Goal: Information Seeking & Learning: Learn about a topic

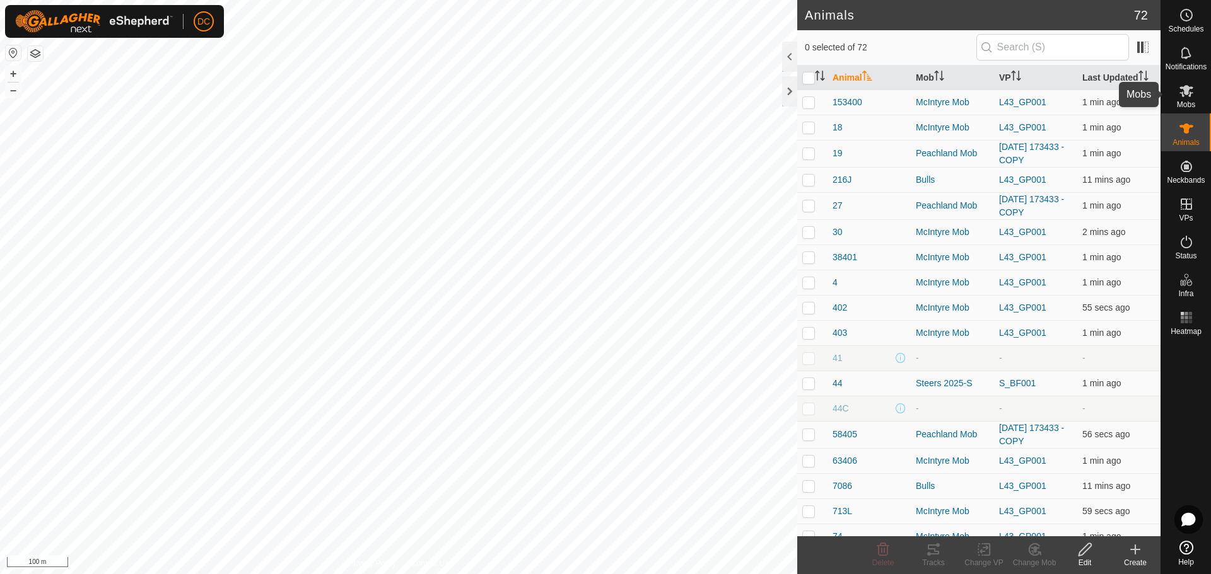
click at [1181, 104] on span "Mobs" at bounding box center [1186, 105] width 18 height 8
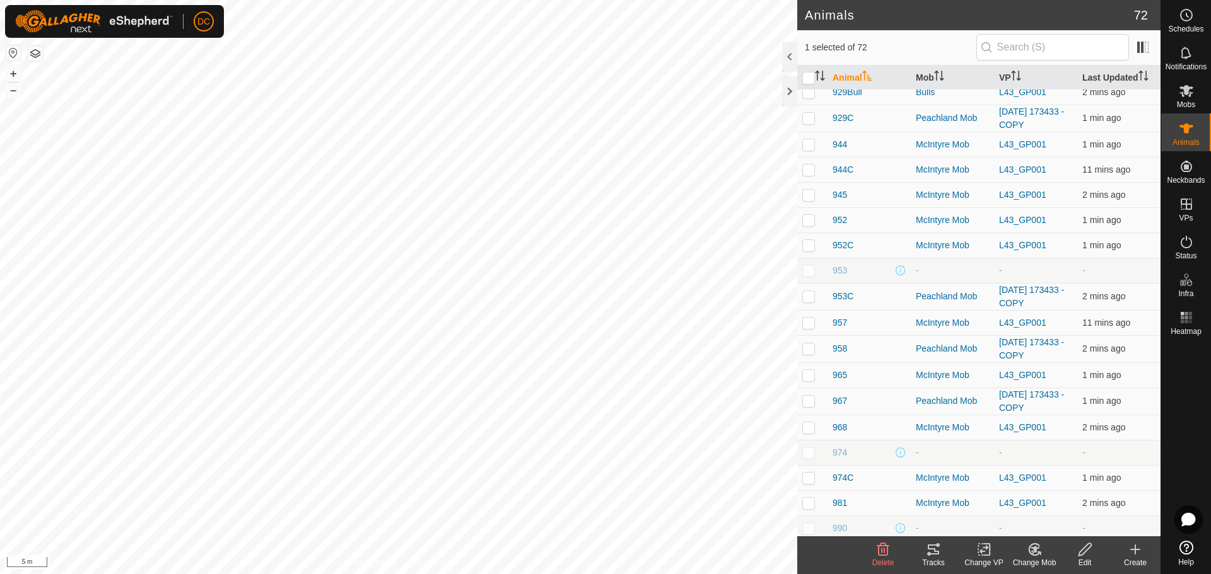
scroll to position [1135, 0]
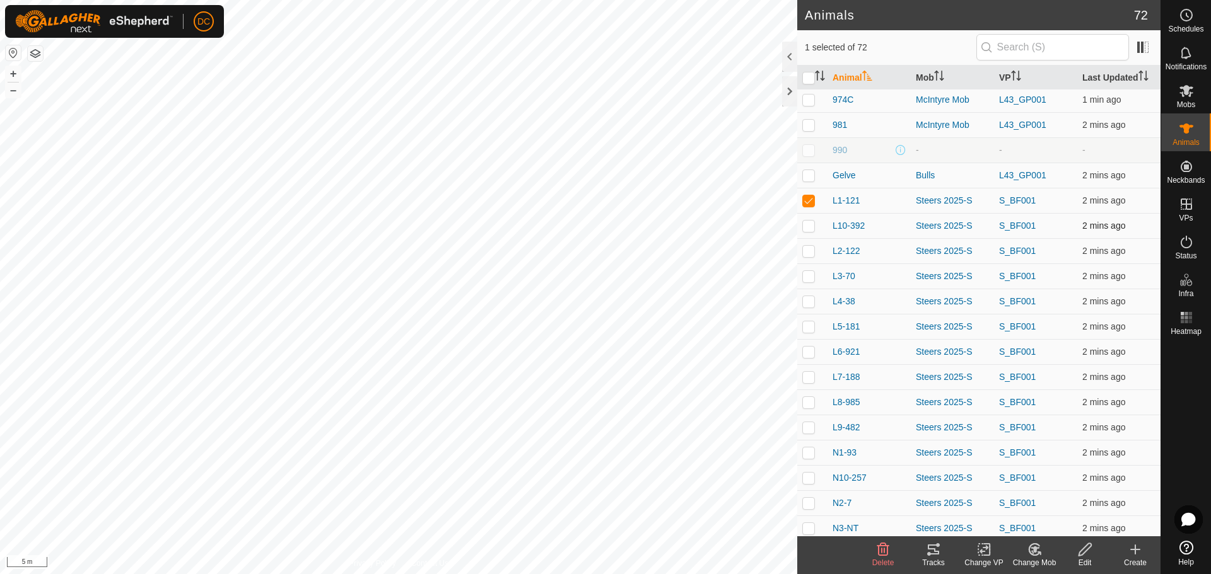
click at [812, 229] on p-checkbox at bounding box center [808, 226] width 13 height 10
checkbox input "true"
click at [812, 253] on p-checkbox at bounding box center [808, 251] width 13 height 10
checkbox input "true"
click at [809, 298] on p-checkbox at bounding box center [808, 301] width 13 height 10
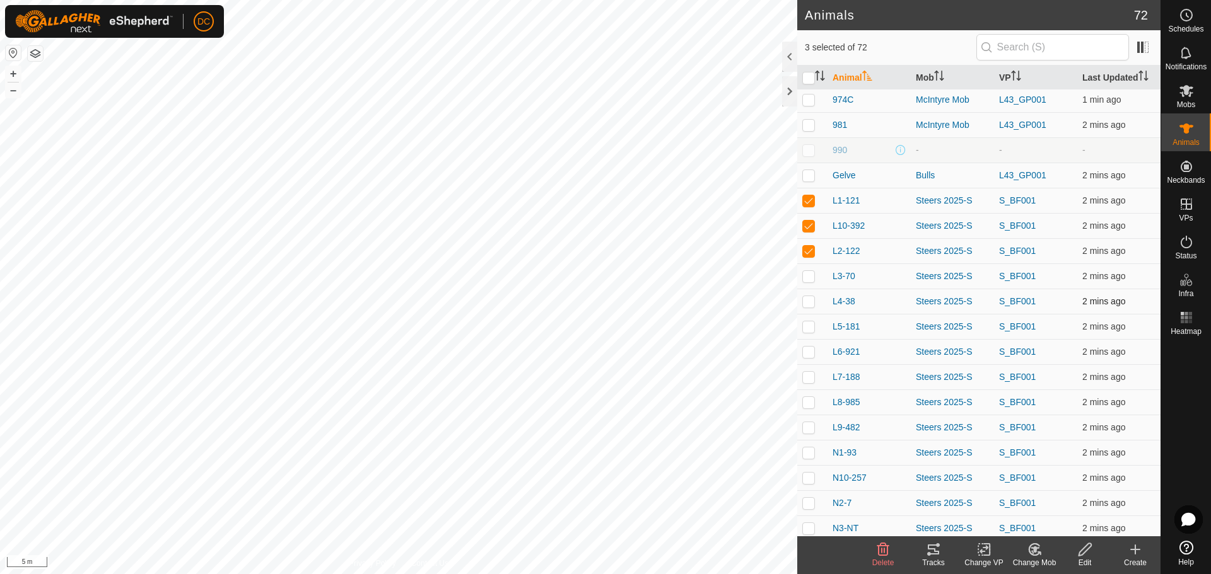
checkbox input "true"
click at [805, 276] on p-checkbox at bounding box center [808, 276] width 13 height 10
checkbox input "true"
click at [810, 328] on p-checkbox at bounding box center [808, 327] width 13 height 10
checkbox input "true"
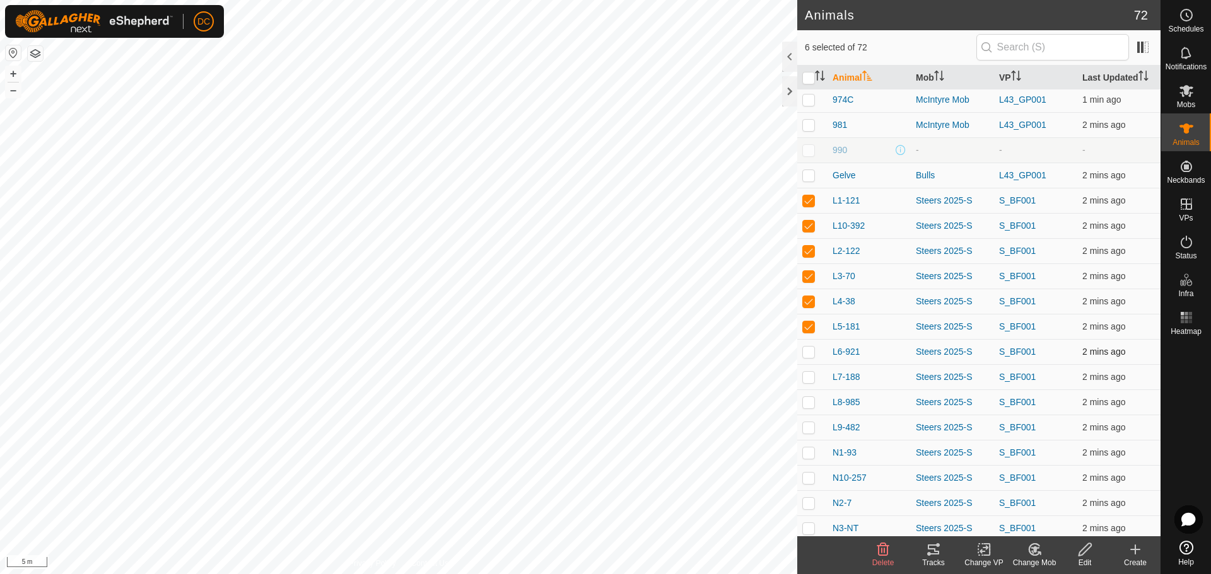
click at [808, 352] on p-checkbox at bounding box center [808, 352] width 13 height 10
checkbox input "true"
click at [928, 550] on icon at bounding box center [933, 549] width 15 height 15
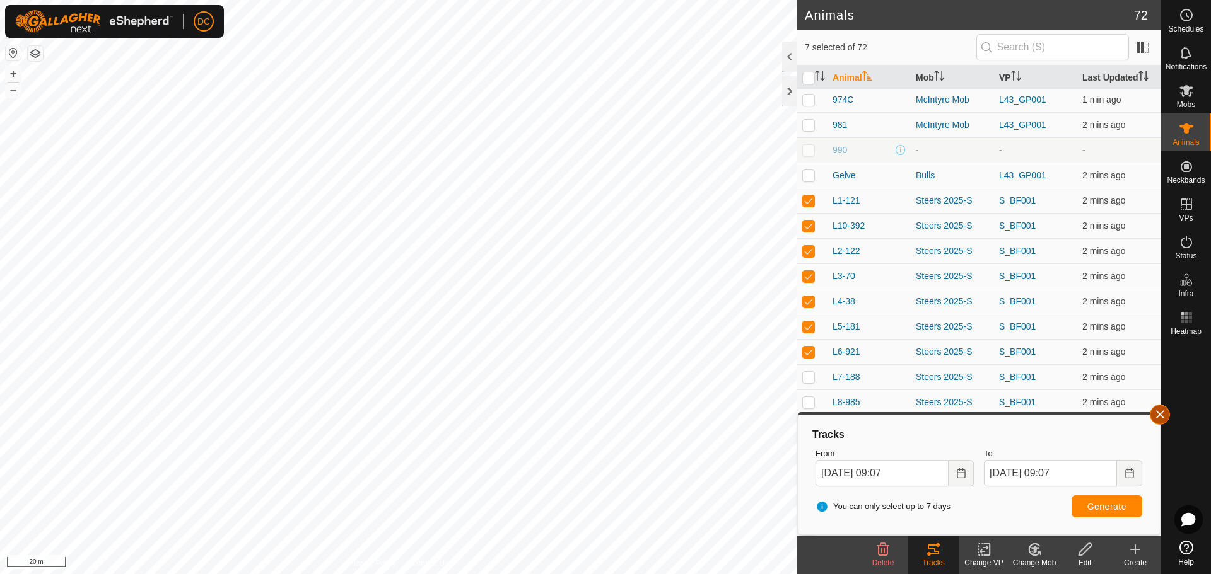
click at [1162, 415] on button "button" at bounding box center [1159, 415] width 20 height 20
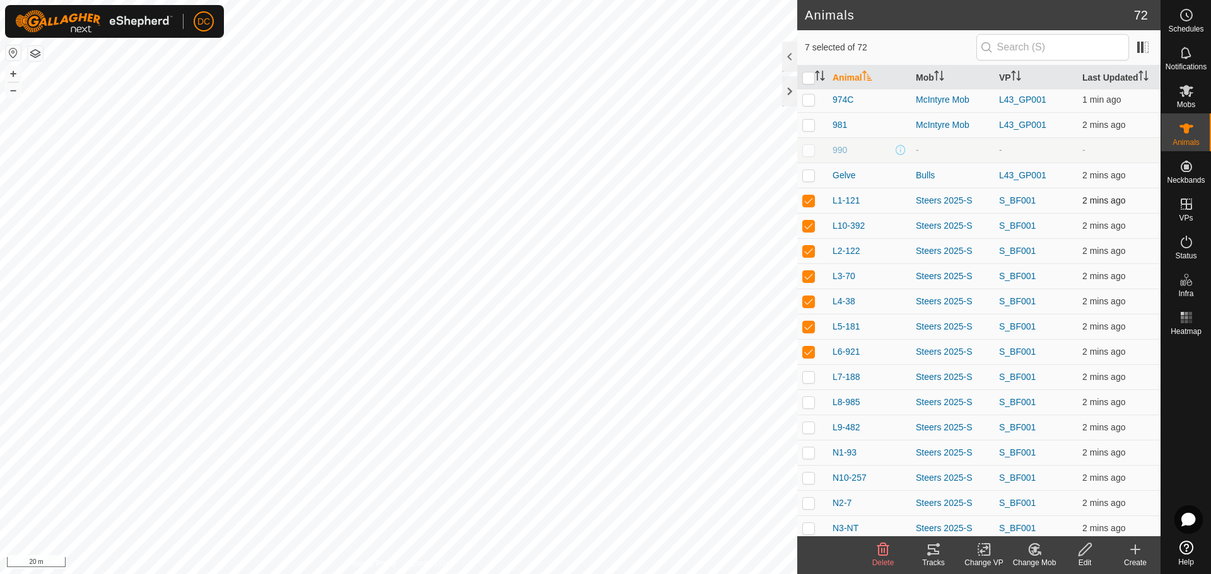
click at [809, 199] on p-checkbox at bounding box center [808, 200] width 13 height 10
checkbox input "false"
click at [812, 228] on p-checkbox at bounding box center [808, 226] width 13 height 10
checkbox input "false"
click at [808, 251] on p-checkbox at bounding box center [808, 251] width 13 height 10
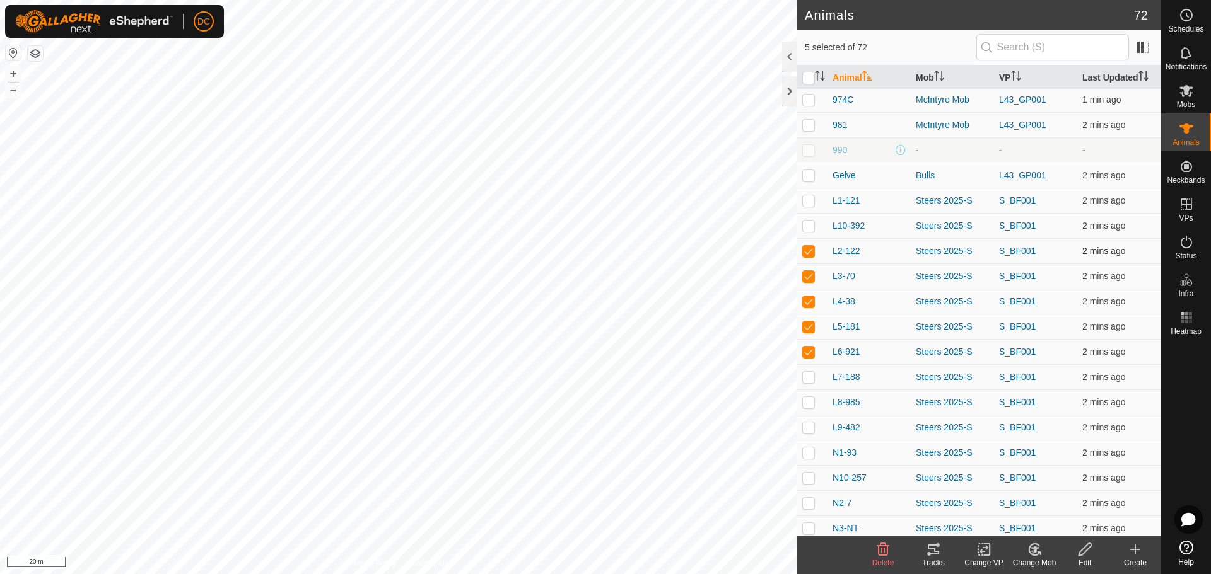
checkbox input "false"
click at [809, 274] on p-checkbox at bounding box center [808, 276] width 13 height 10
checkbox input "false"
click at [807, 302] on p-checkbox at bounding box center [808, 301] width 13 height 10
checkbox input "false"
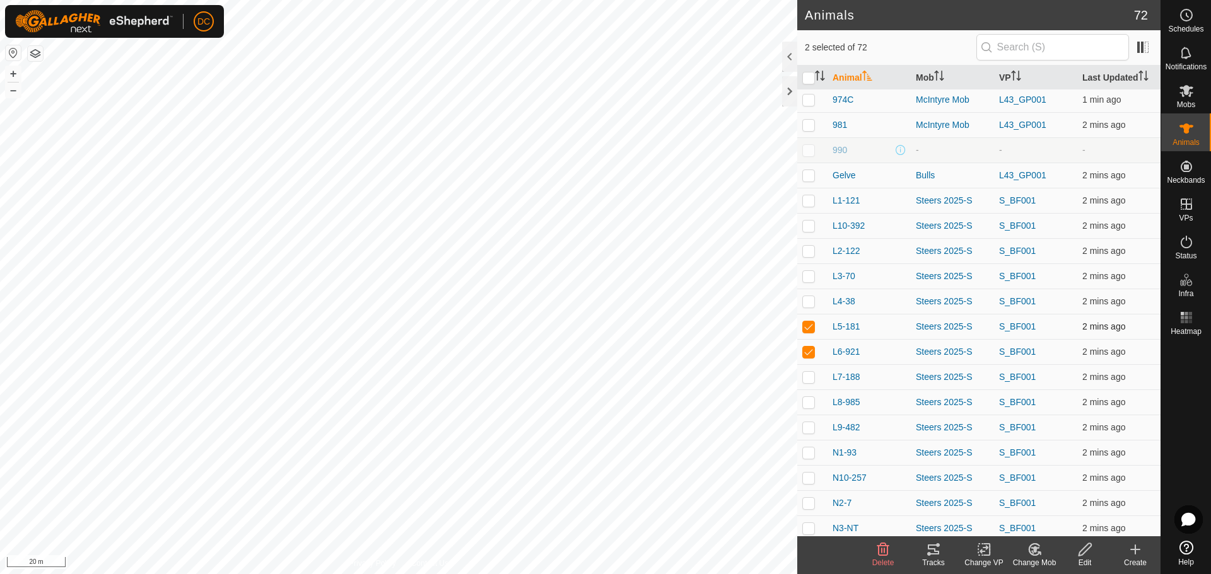
click at [806, 332] on td at bounding box center [812, 326] width 30 height 25
checkbox input "false"
click at [809, 347] on p-checkbox at bounding box center [808, 352] width 13 height 10
checkbox input "false"
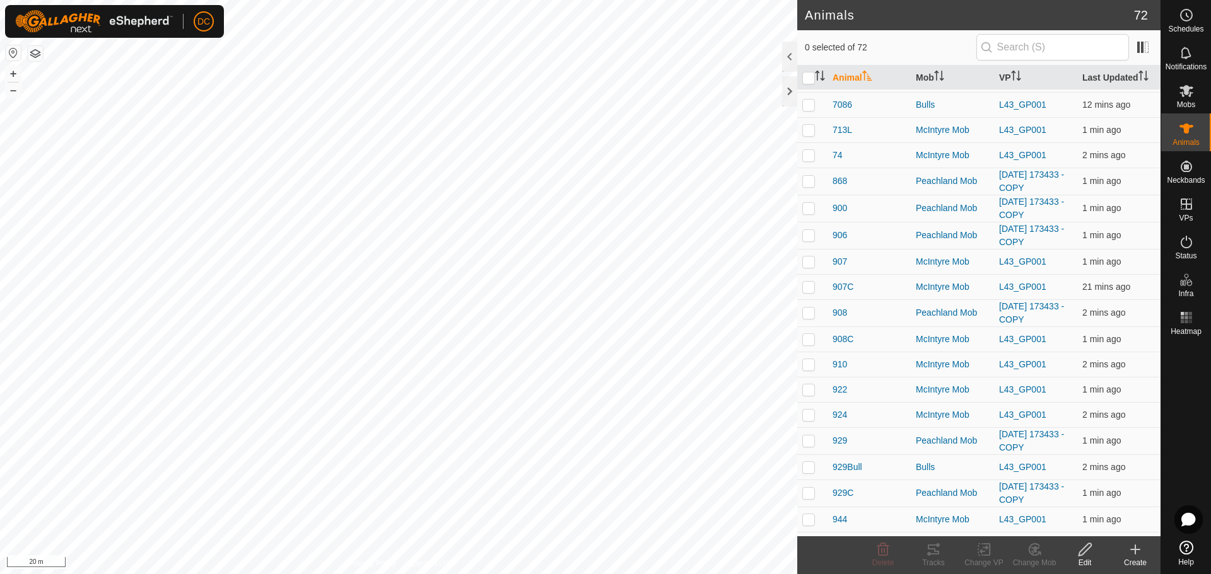
scroll to position [252, 0]
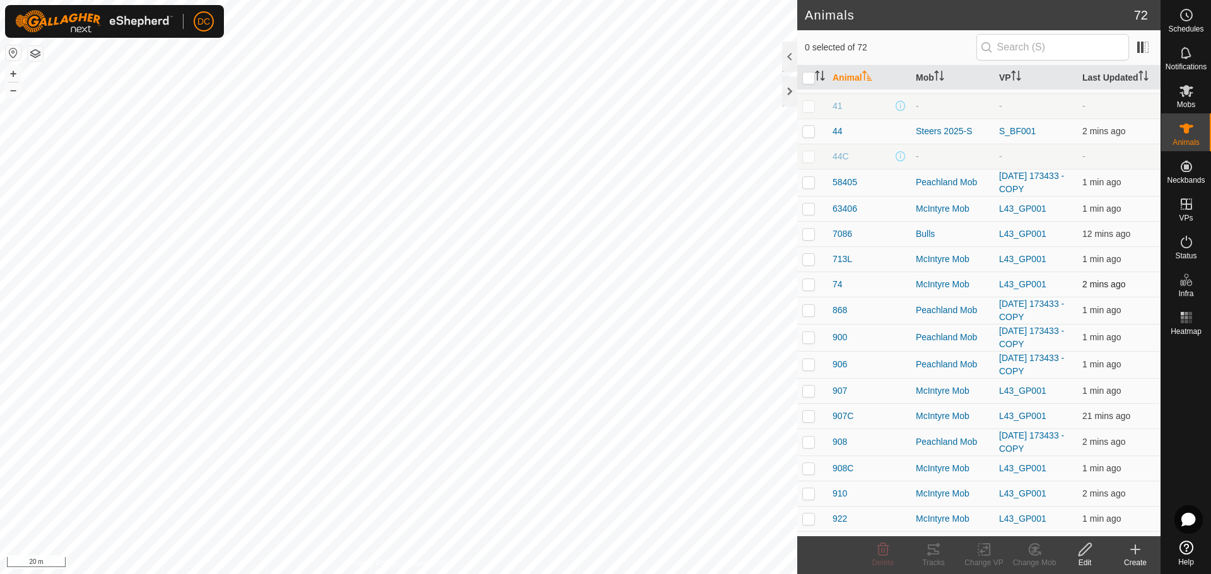
click at [810, 286] on p-checkbox at bounding box center [808, 284] width 13 height 10
checkbox input "true"
click at [806, 255] on p-checkbox at bounding box center [808, 259] width 13 height 10
checkbox input "true"
click at [808, 236] on p-checkbox at bounding box center [808, 234] width 13 height 10
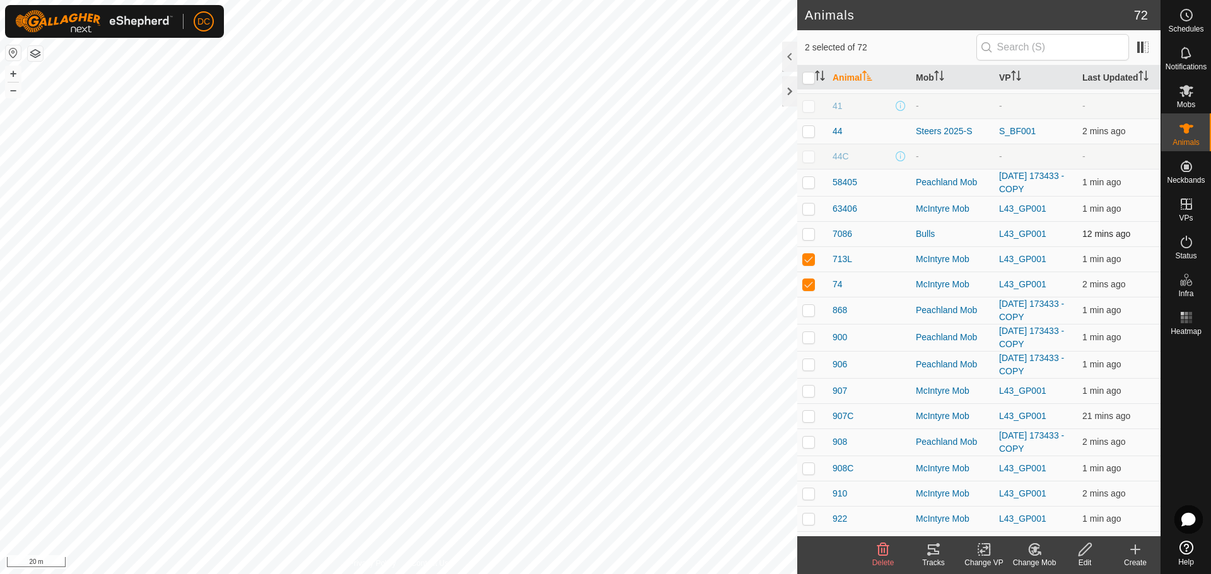
checkbox input "true"
click at [808, 207] on p-checkbox at bounding box center [808, 209] width 13 height 10
checkbox input "true"
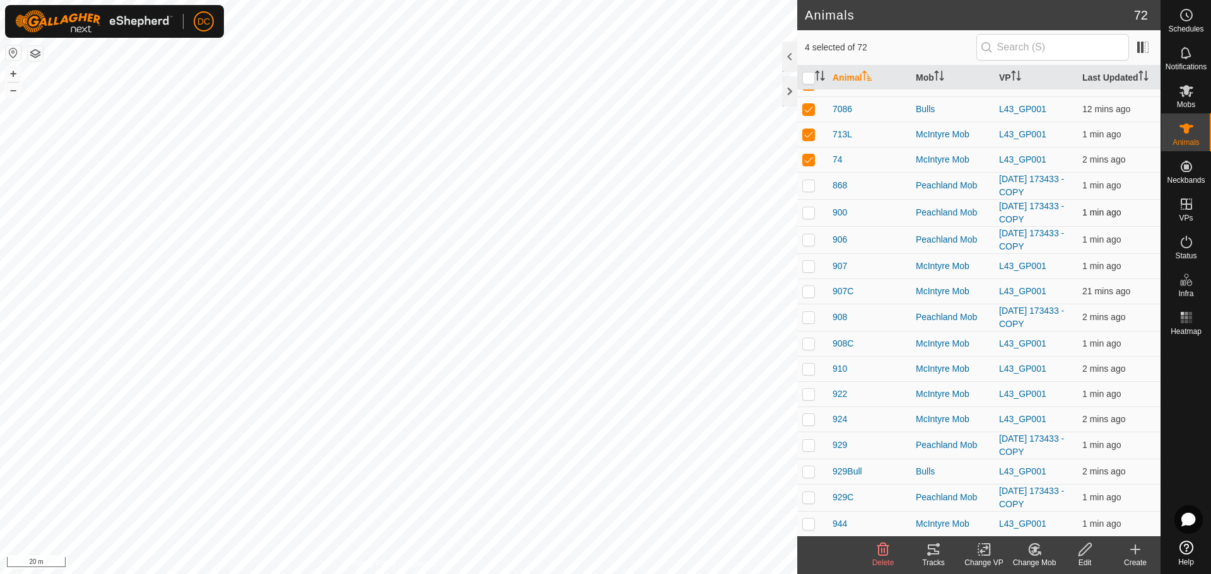
scroll to position [441, 0]
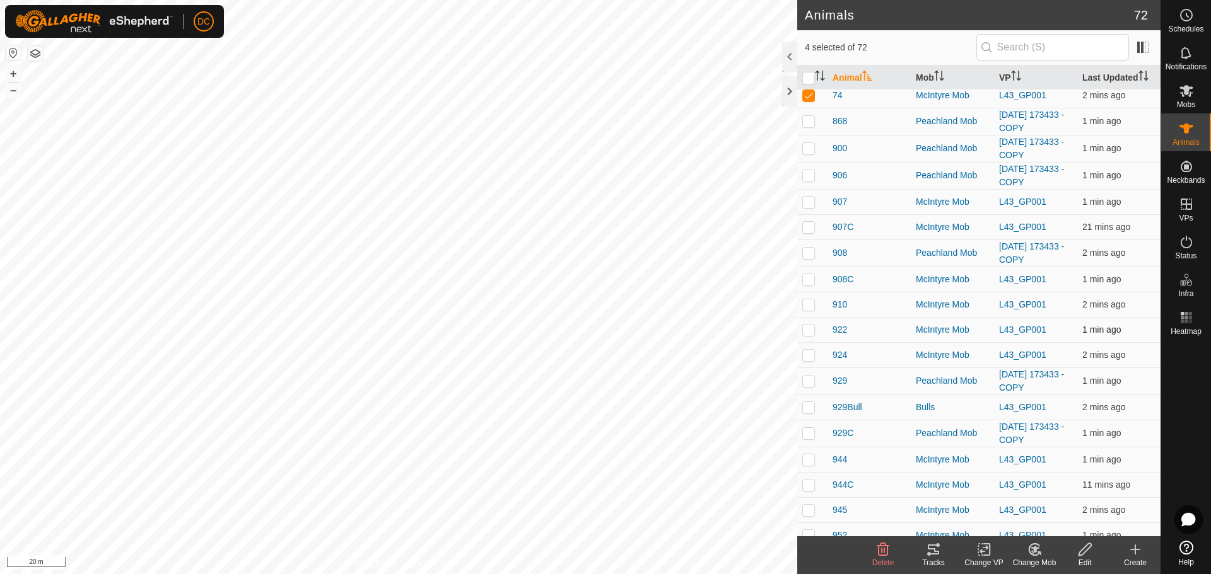
click at [808, 331] on p-checkbox at bounding box center [808, 330] width 13 height 10
checkbox input "true"
click at [807, 304] on p-checkbox at bounding box center [808, 305] width 13 height 10
checkbox input "true"
click at [809, 354] on p-checkbox at bounding box center [808, 355] width 13 height 10
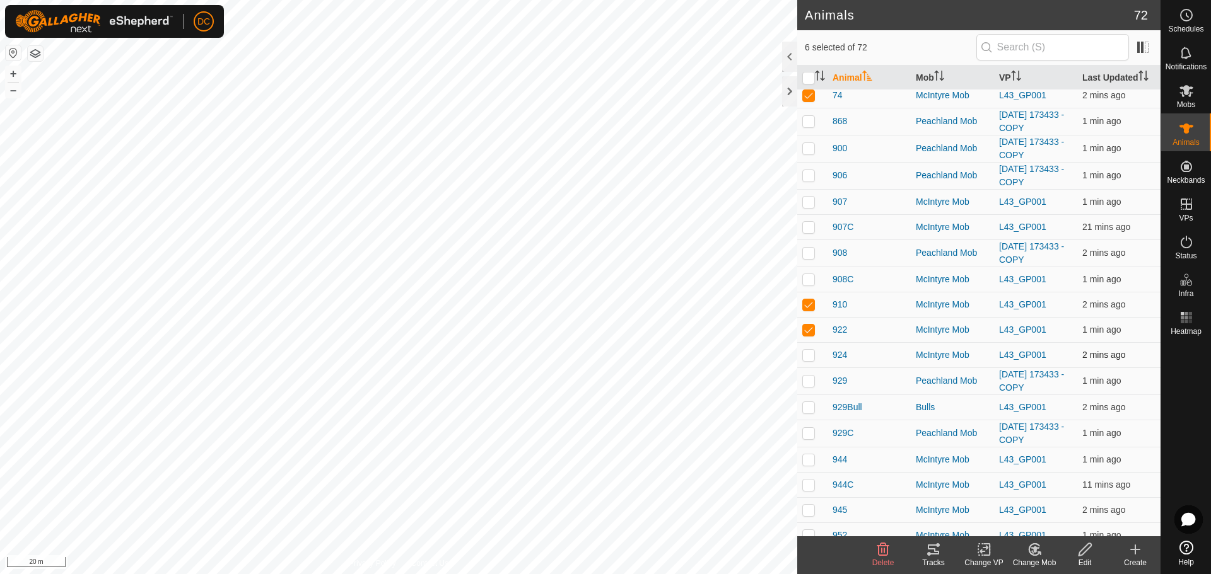
checkbox input "true"
click at [929, 549] on icon at bounding box center [933, 550] width 11 height 10
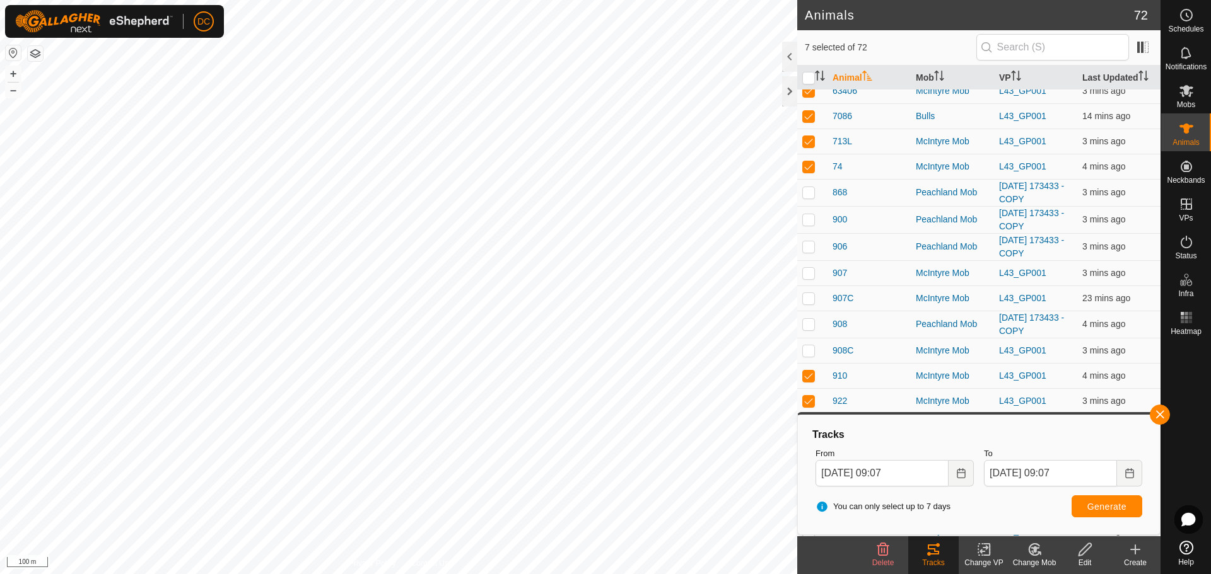
scroll to position [126, 0]
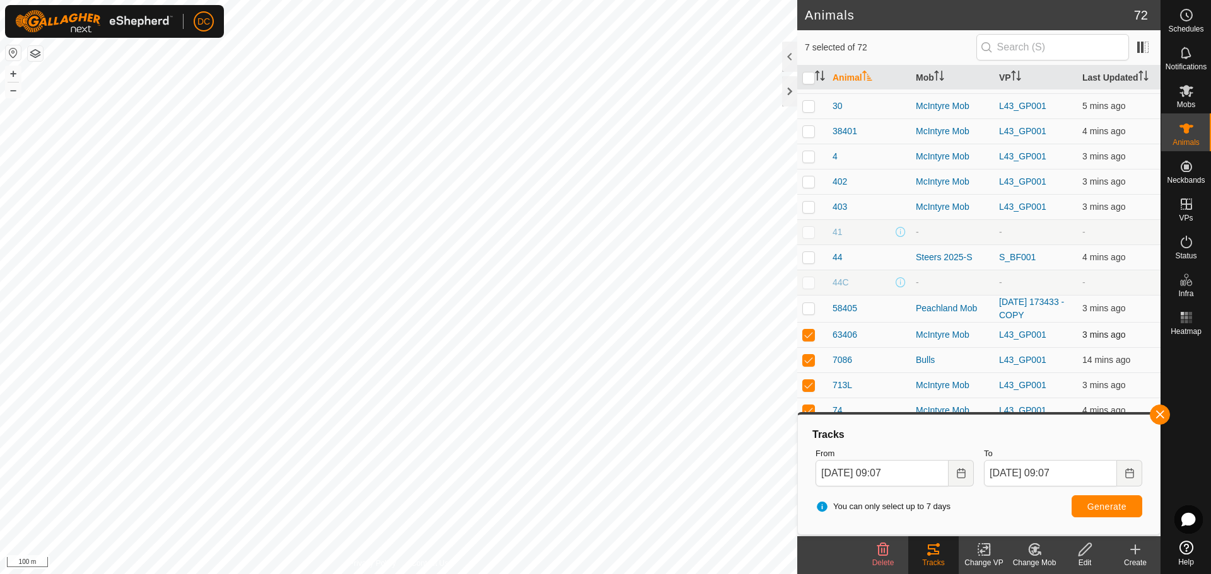
click at [808, 334] on p-checkbox at bounding box center [808, 335] width 13 height 10
checkbox input "false"
click at [812, 363] on p-checkbox at bounding box center [808, 360] width 13 height 10
checkbox input "false"
click at [810, 383] on p-checkbox at bounding box center [808, 385] width 13 height 10
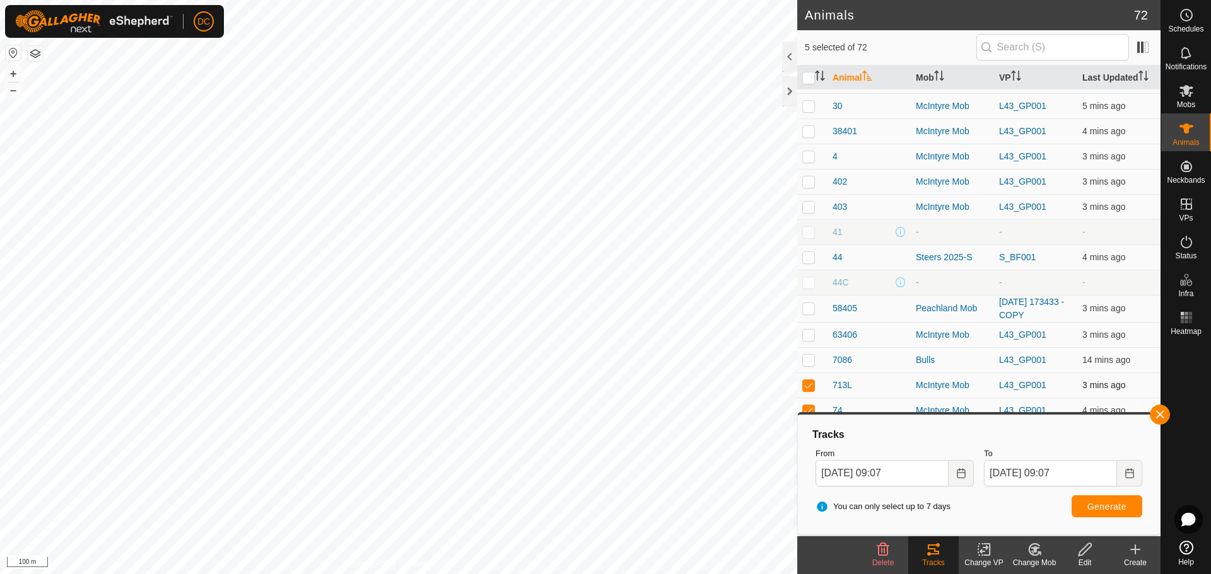
checkbox input "false"
click at [810, 406] on p-checkbox at bounding box center [808, 410] width 13 height 10
checkbox input "false"
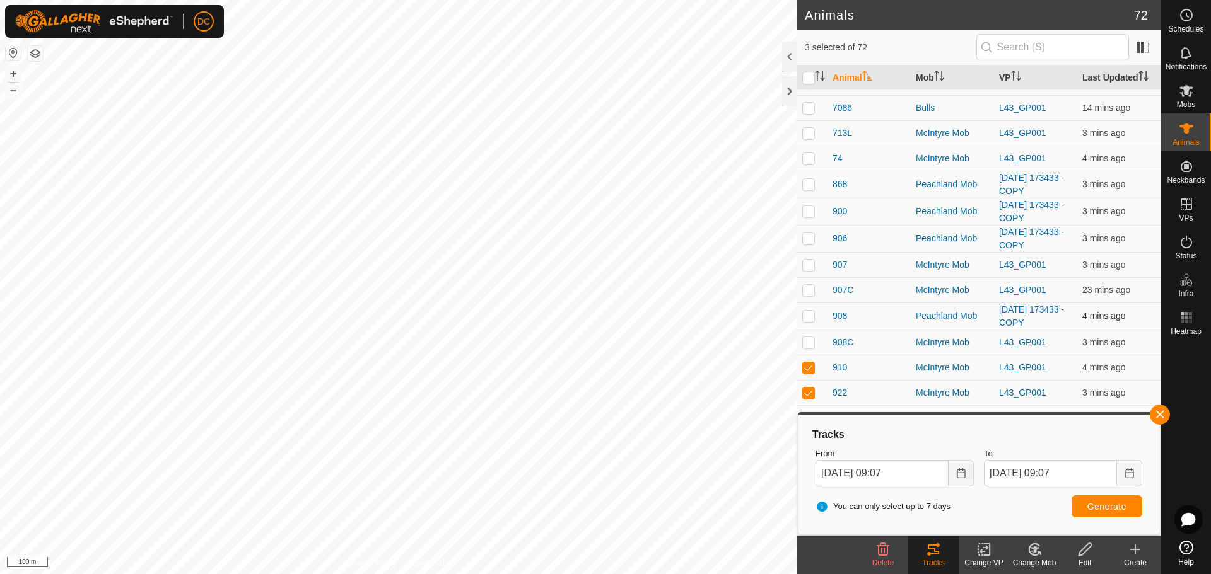
scroll to position [567, 0]
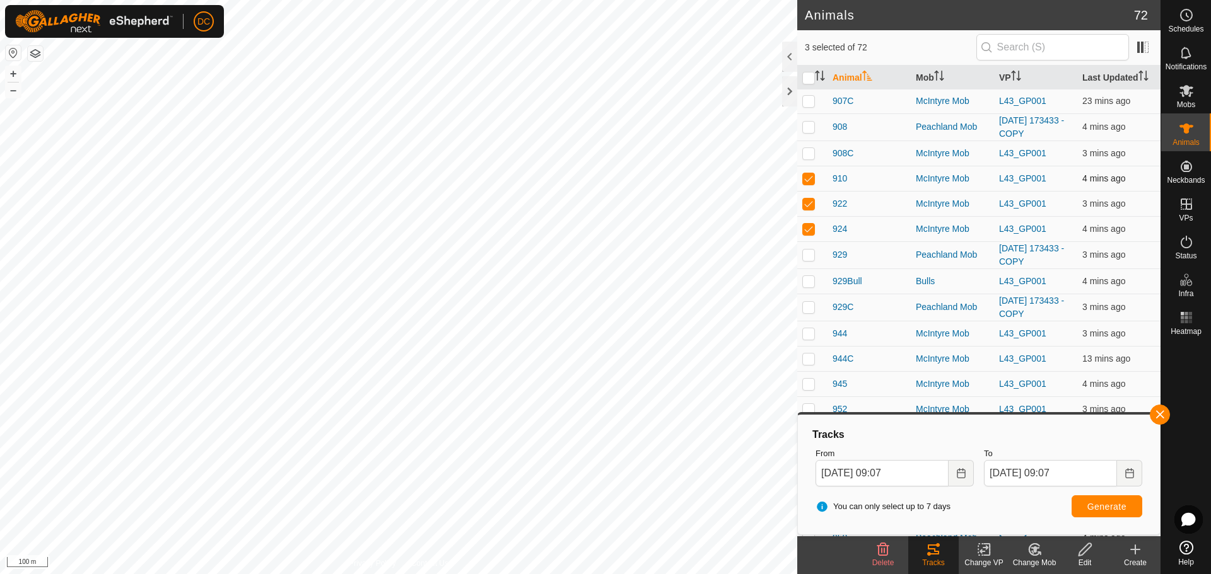
click at [810, 175] on p-checkbox at bounding box center [808, 178] width 13 height 10
checkbox input "false"
drag, startPoint x: 810, startPoint y: 204, endPoint x: 810, endPoint y: 241, distance: 36.6
click at [810, 205] on p-checkbox at bounding box center [808, 204] width 13 height 10
checkbox input "false"
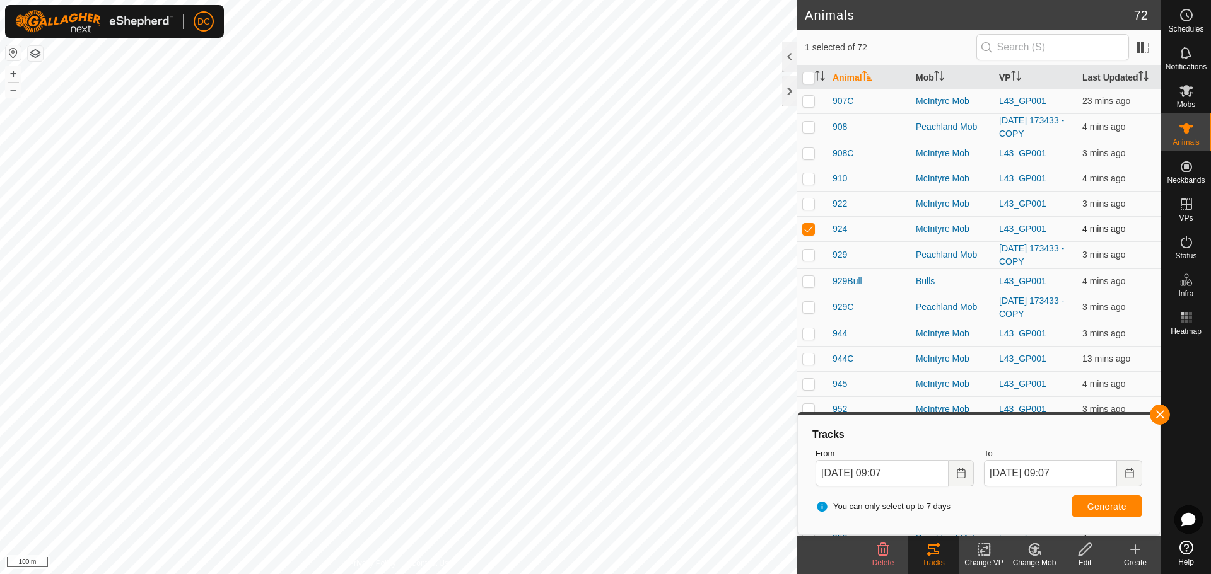
click at [810, 229] on p-checkbox at bounding box center [808, 229] width 13 height 10
checkbox input "false"
click at [1160, 415] on button "button" at bounding box center [1159, 415] width 20 height 20
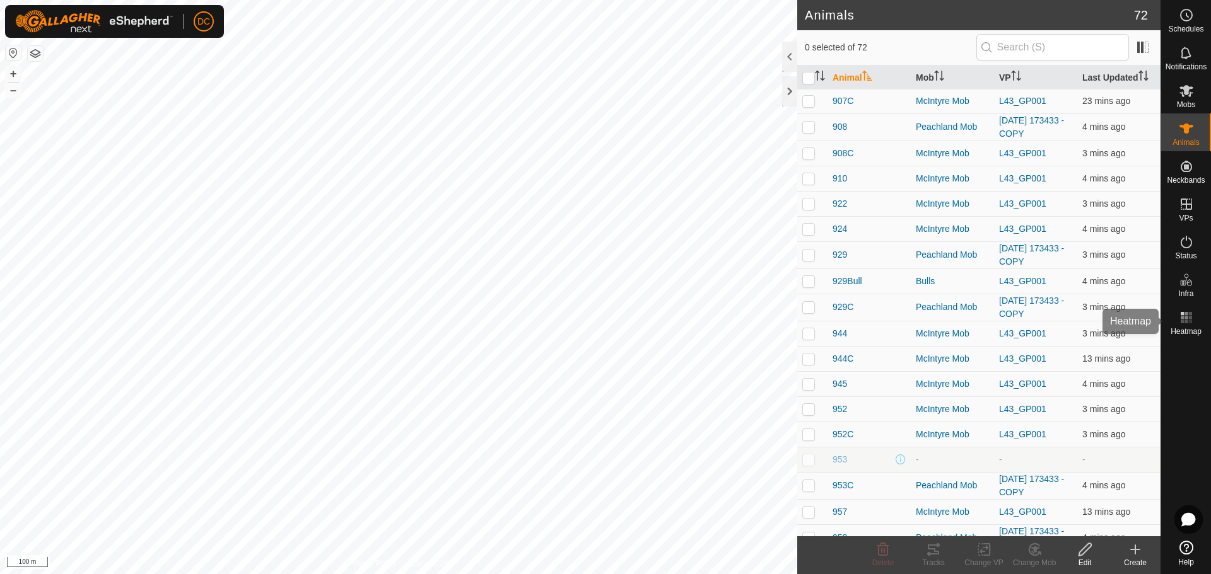
click at [1185, 319] on rect at bounding box center [1185, 317] width 3 height 3
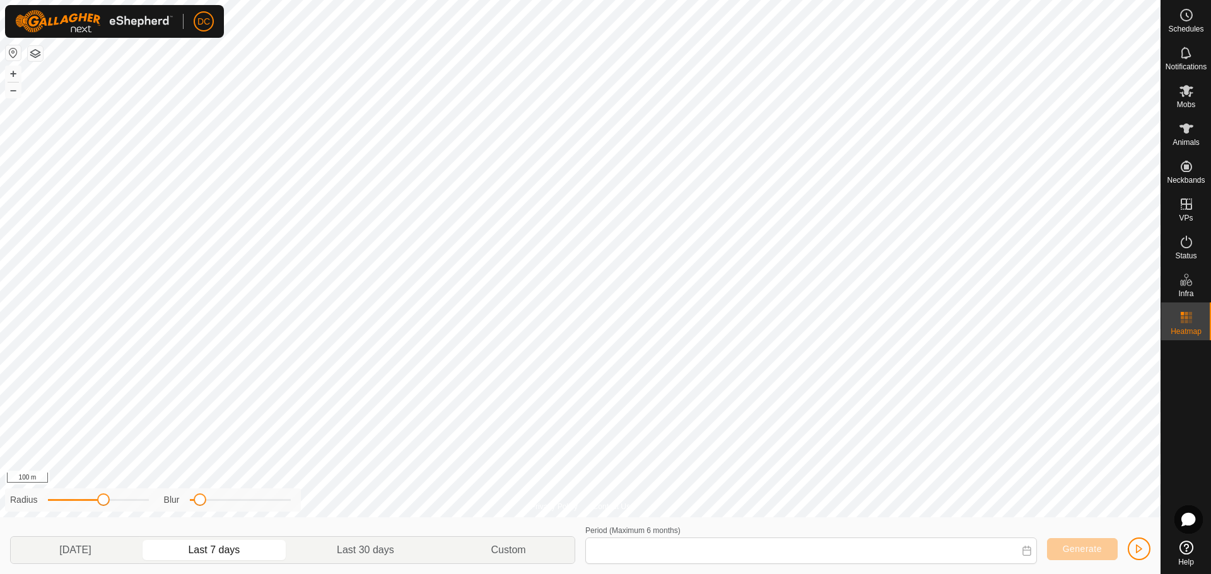
type input "[DATE] - [DATE]"
click at [225, 548] on p-togglebutton "Last 7 days" at bounding box center [214, 550] width 149 height 26
click at [1084, 547] on span "Generate" at bounding box center [1081, 549] width 39 height 10
click at [1086, 546] on span "Generate" at bounding box center [1081, 549] width 39 height 10
click at [1139, 545] on span "button" at bounding box center [1139, 549] width 10 height 10
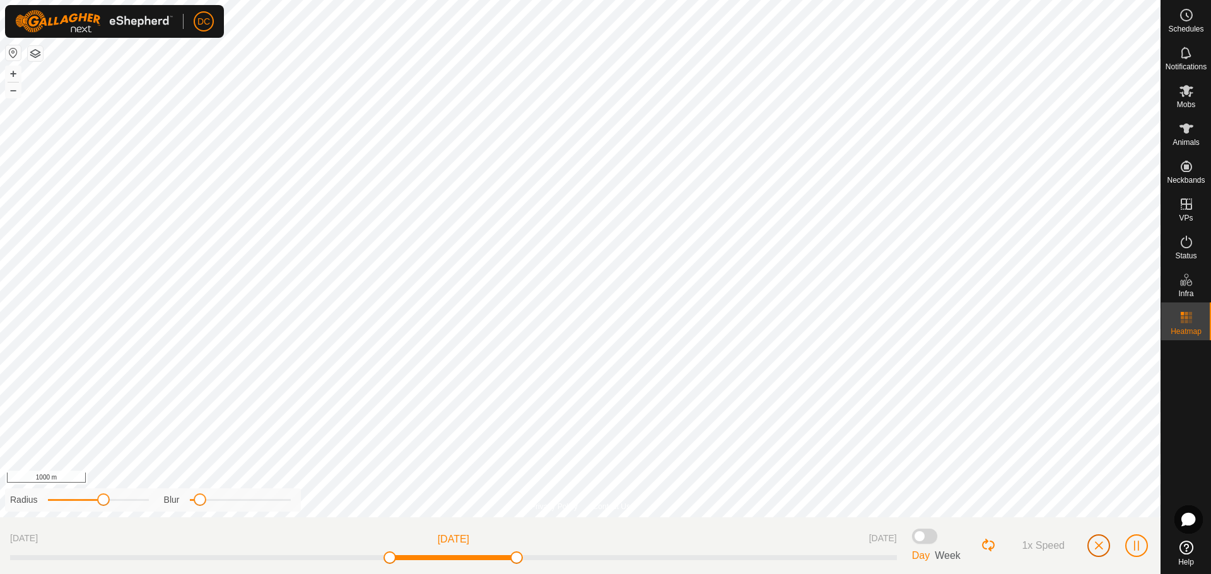
click at [1097, 545] on span "button" at bounding box center [1098, 546] width 10 height 10
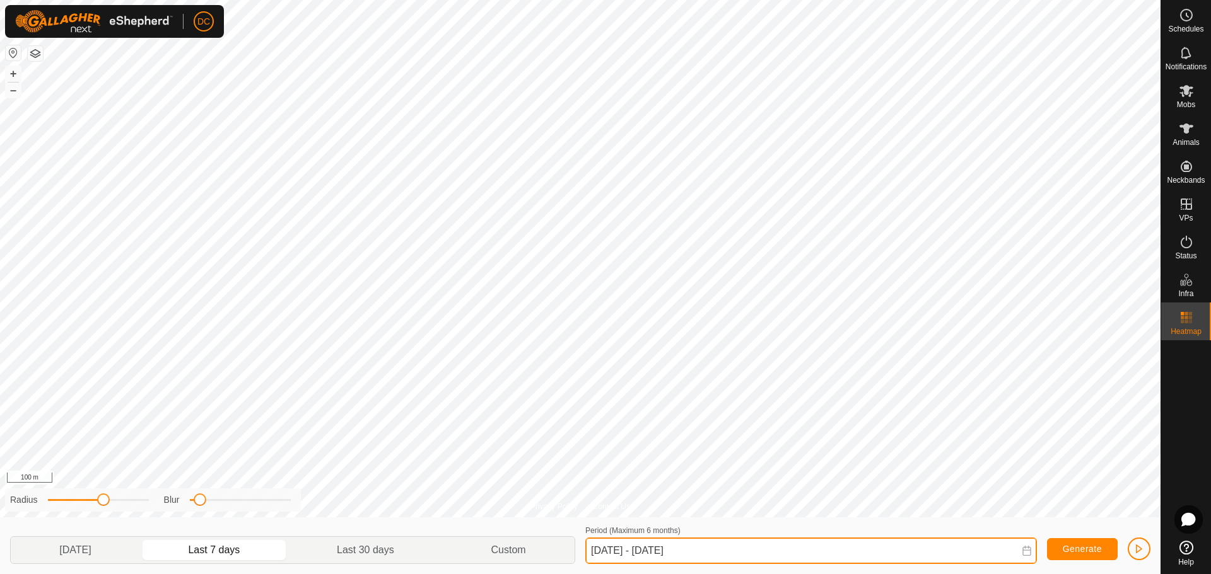
click at [639, 551] on input "[DATE] - [DATE]" at bounding box center [810, 551] width 451 height 26
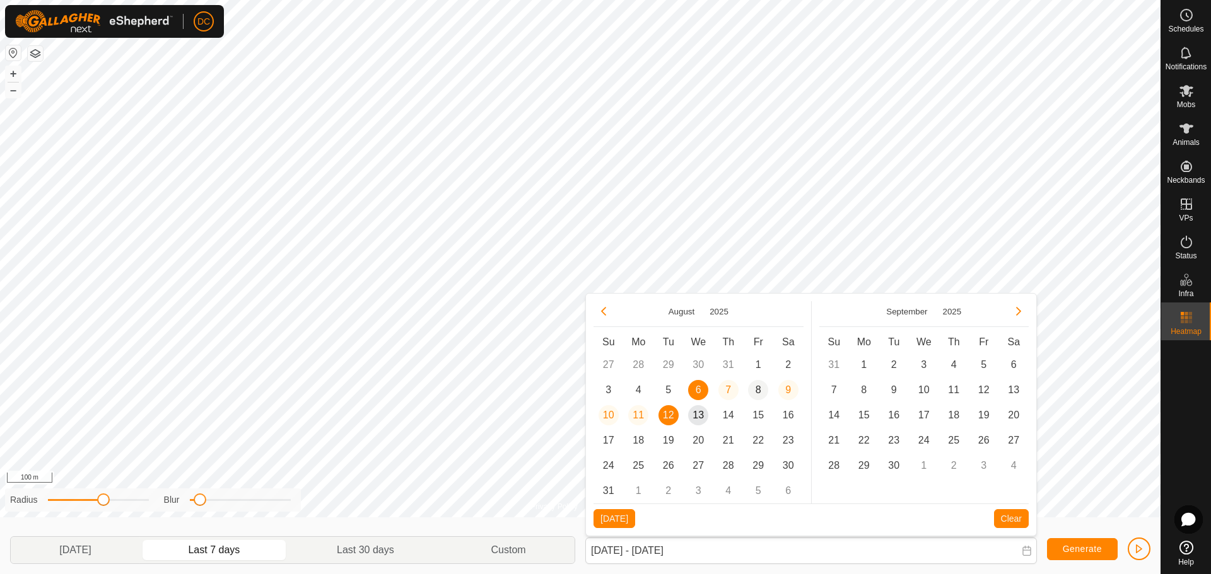
click at [760, 389] on span "8" at bounding box center [758, 390] width 20 height 20
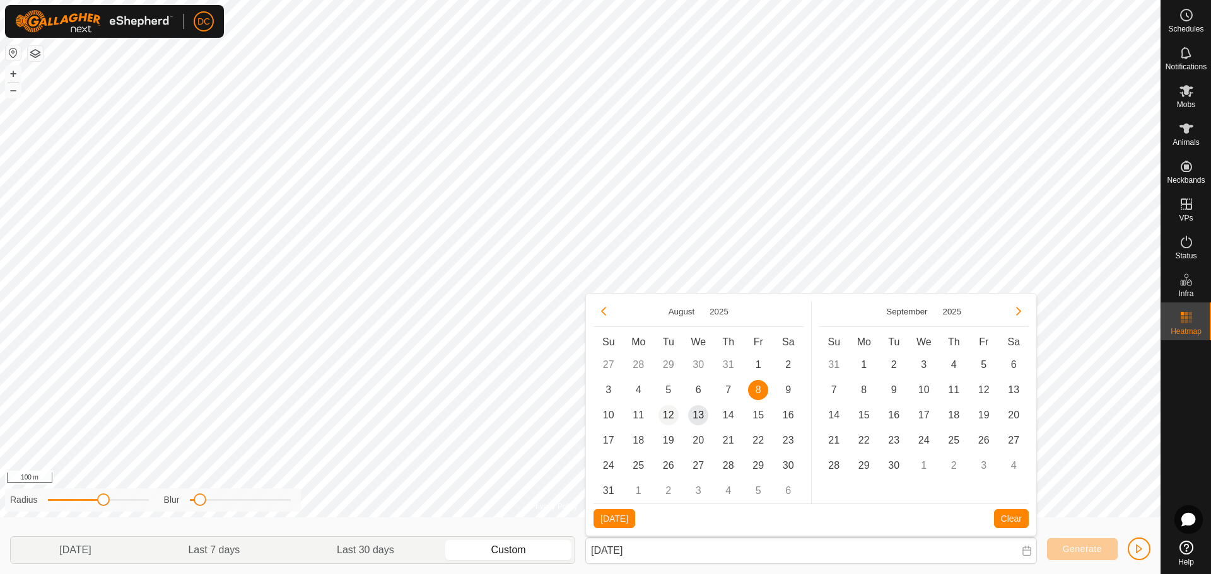
click at [668, 414] on span "12" at bounding box center [668, 415] width 20 height 20
type input "[DATE] - [DATE]"
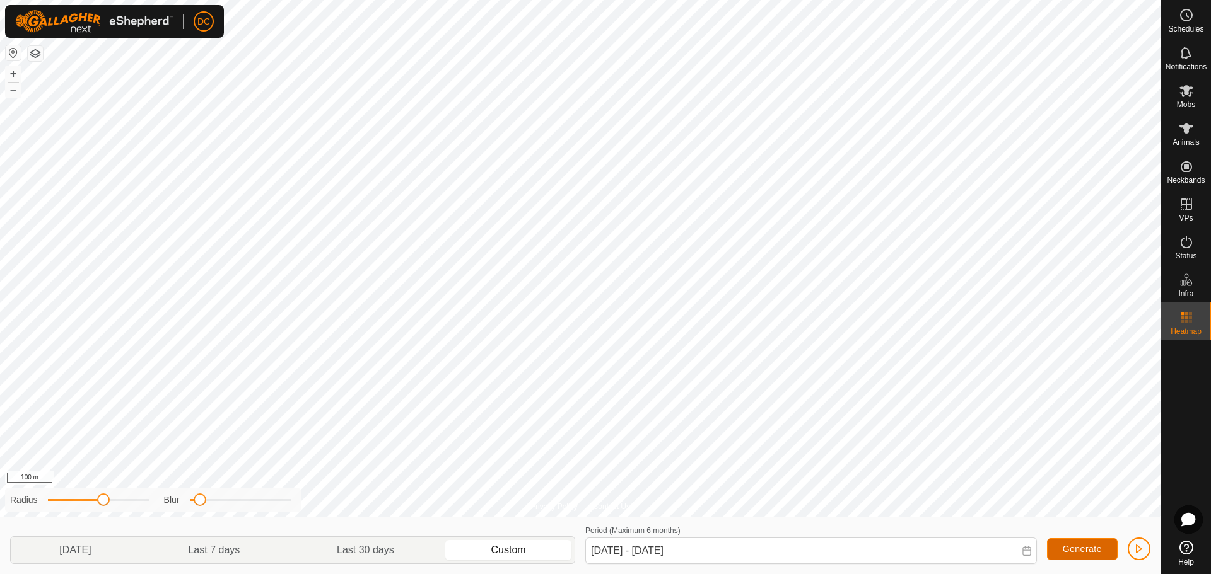
click at [1071, 549] on span "Generate" at bounding box center [1081, 549] width 39 height 10
click at [1142, 552] on span "button" at bounding box center [1139, 549] width 10 height 10
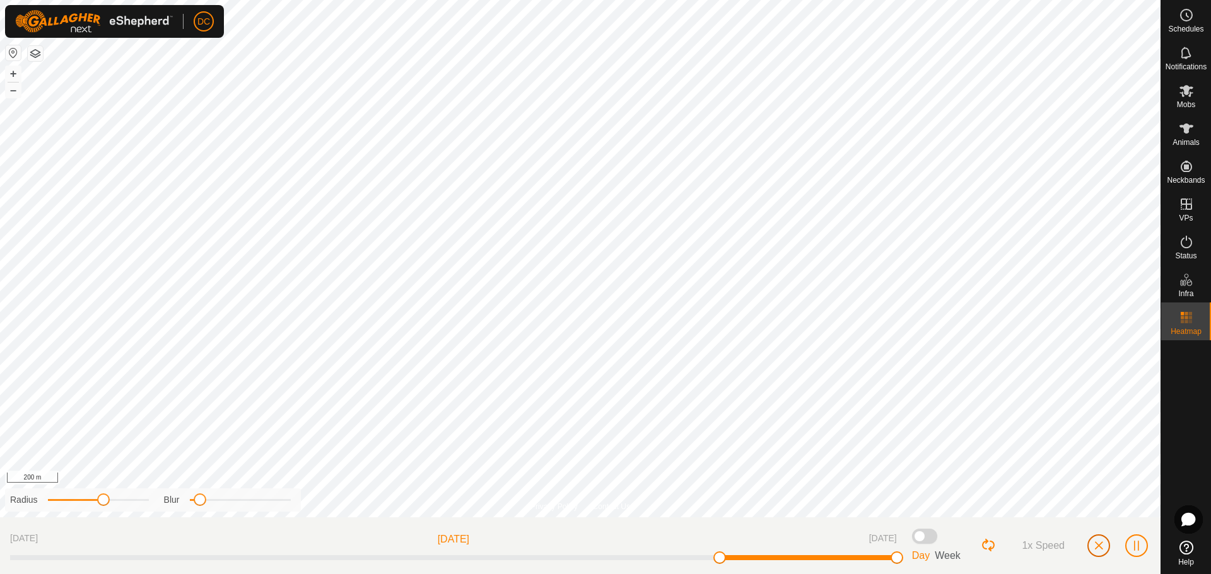
click at [1090, 545] on button "button" at bounding box center [1098, 546] width 23 height 23
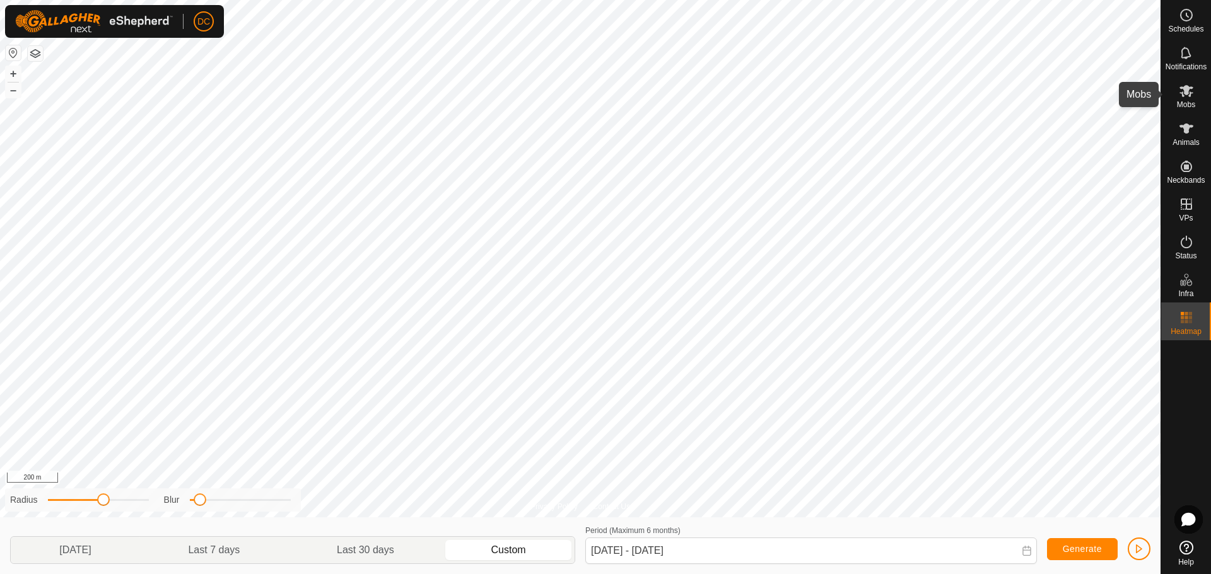
click at [1184, 94] on icon at bounding box center [1186, 91] width 14 height 12
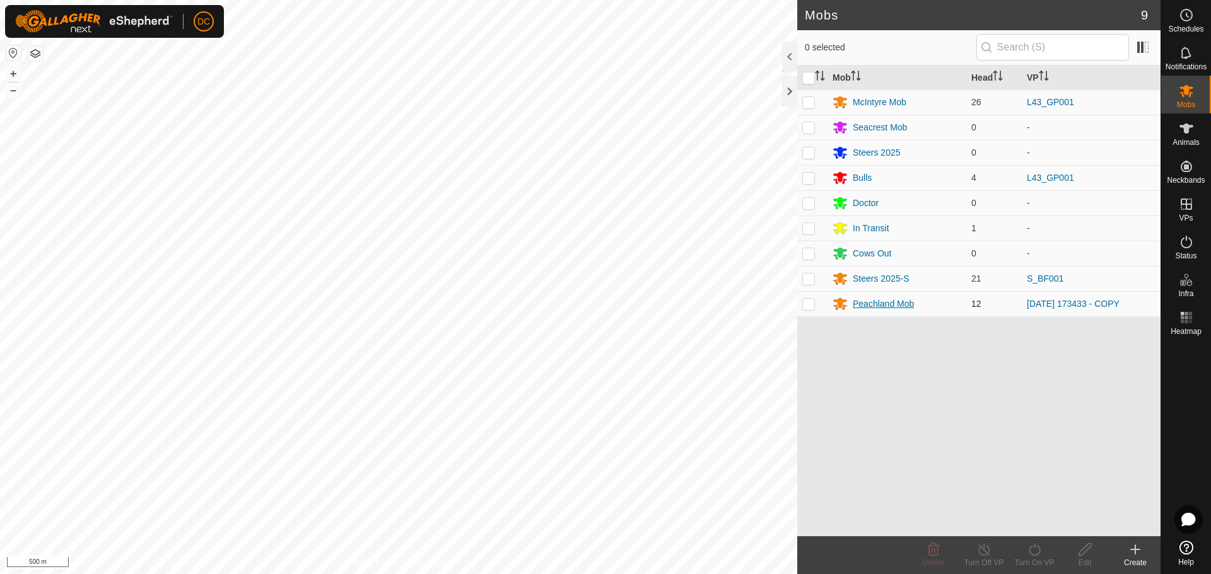
click at [883, 304] on div "Peachland Mob" at bounding box center [883, 304] width 61 height 13
